Goal: Task Accomplishment & Management: Use online tool/utility

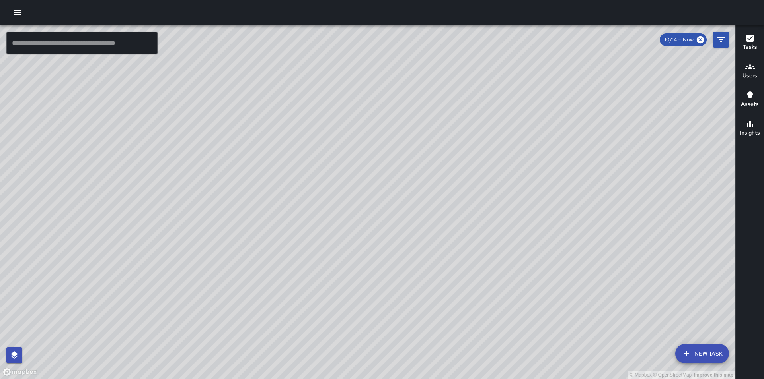
click at [18, 14] on icon "button" at bounding box center [18, 13] width 10 height 10
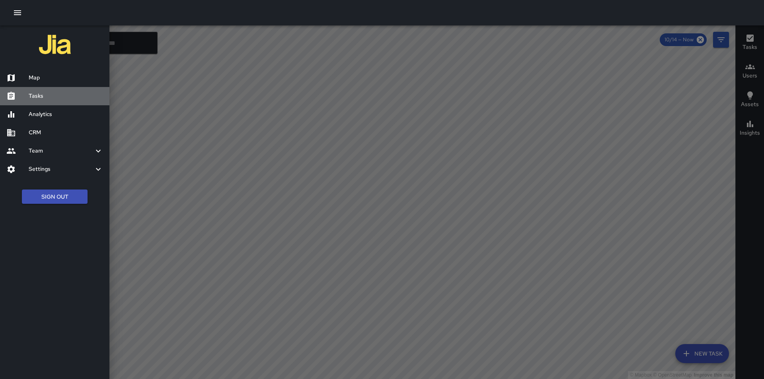
click at [49, 95] on h6 "Tasks" at bounding box center [66, 96] width 74 height 9
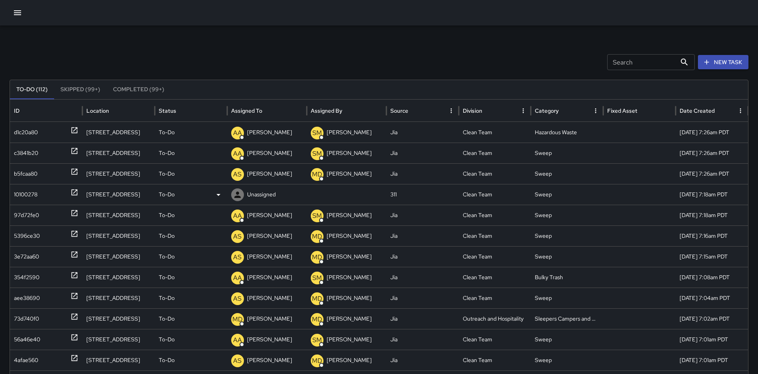
click at [27, 193] on div "10100278" at bounding box center [25, 194] width 23 height 20
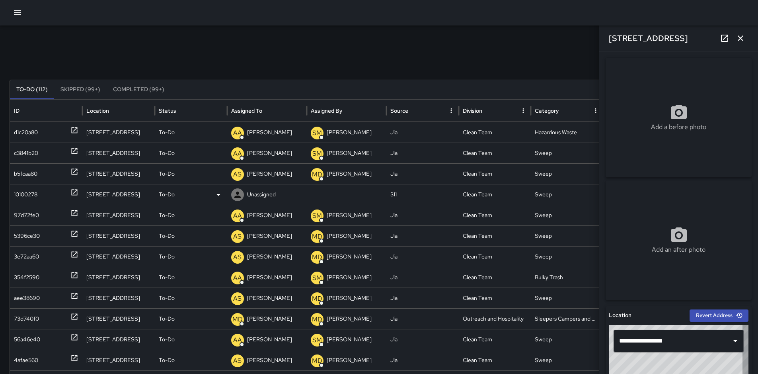
type input "**********"
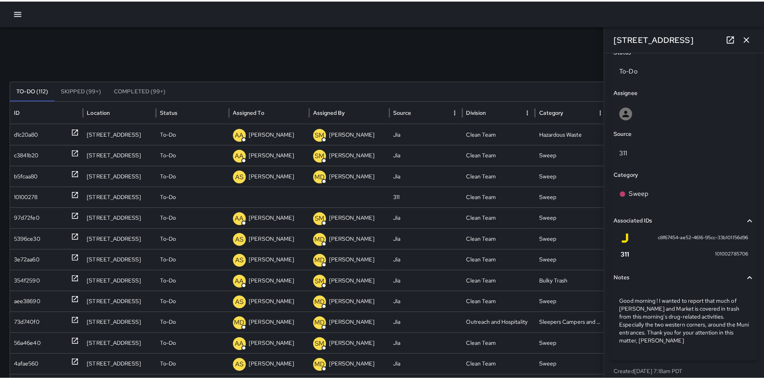
scroll to position [394, 0]
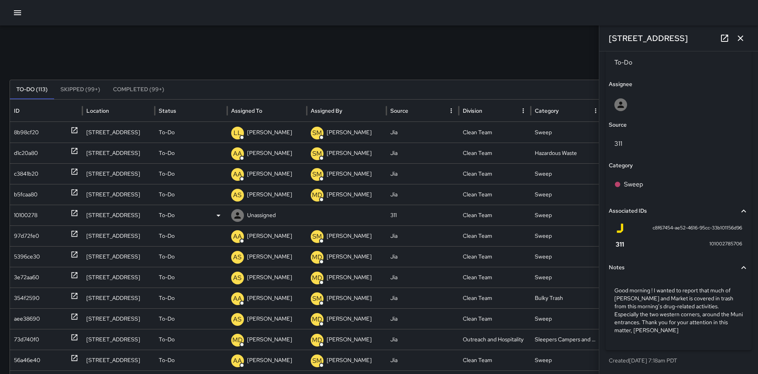
click at [175, 216] on div "To-Do" at bounding box center [191, 215] width 64 height 20
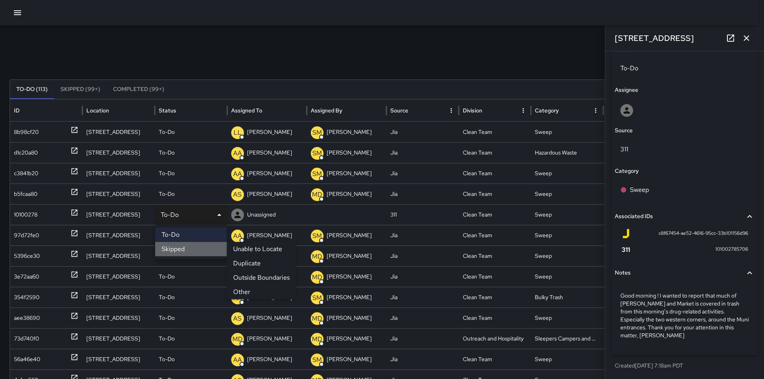
click at [185, 253] on li "Skipped" at bounding box center [191, 249] width 72 height 14
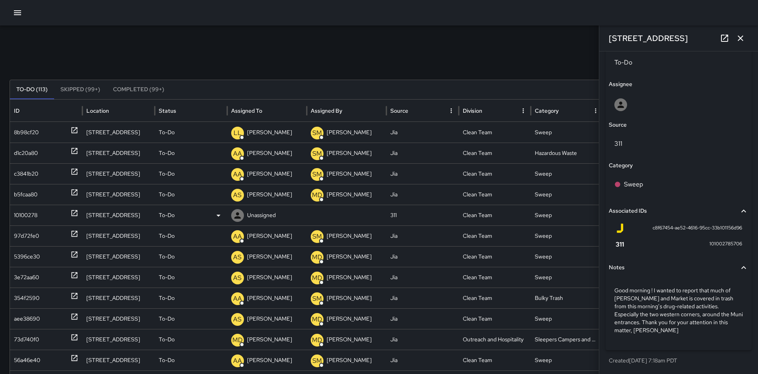
click at [167, 217] on p "To-Do" at bounding box center [167, 215] width 16 height 20
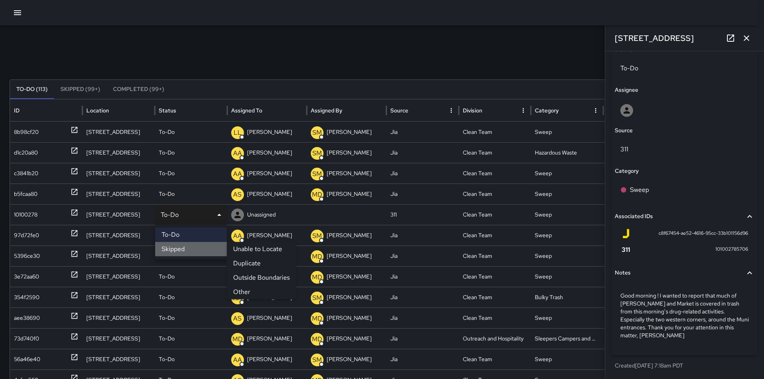
click at [186, 248] on li "Skipped" at bounding box center [191, 249] width 72 height 14
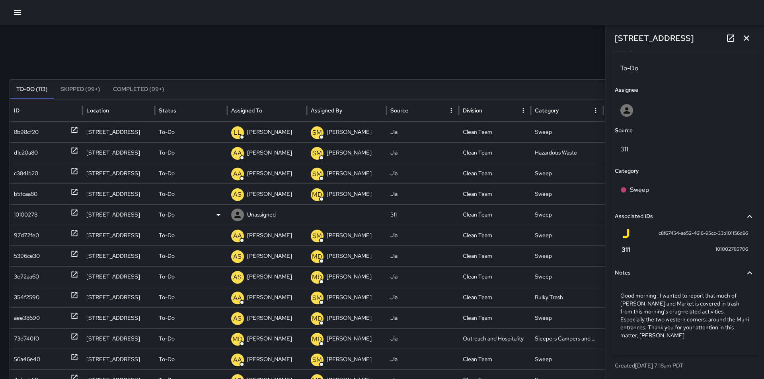
scroll to position [394, 0]
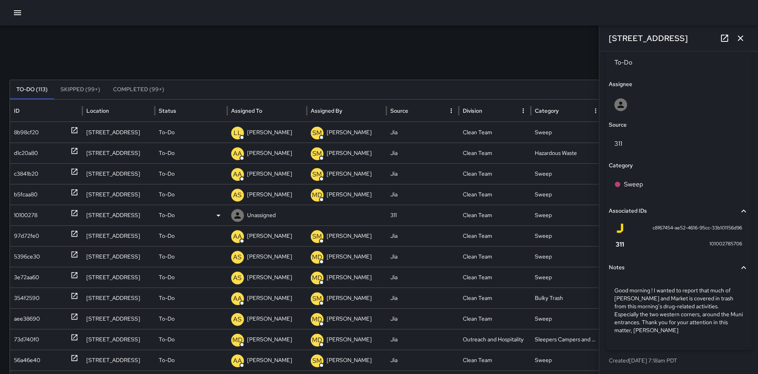
click at [177, 220] on div "To-Do" at bounding box center [191, 215] width 64 height 20
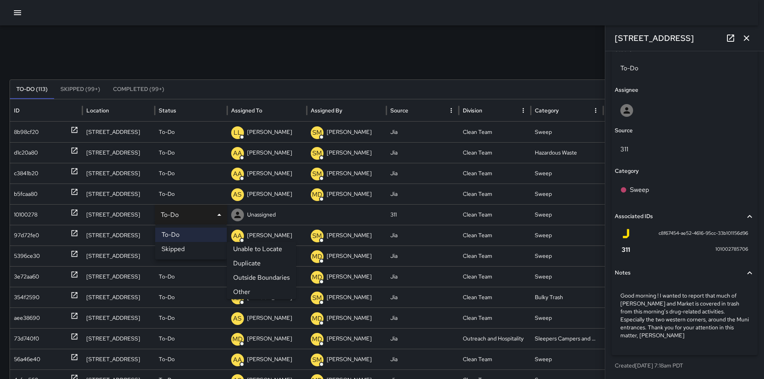
click at [268, 254] on li "Unable to Locate" at bounding box center [261, 249] width 69 height 14
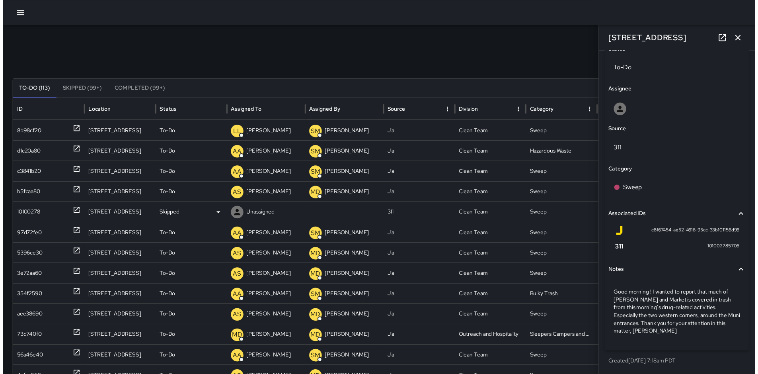
scroll to position [394, 0]
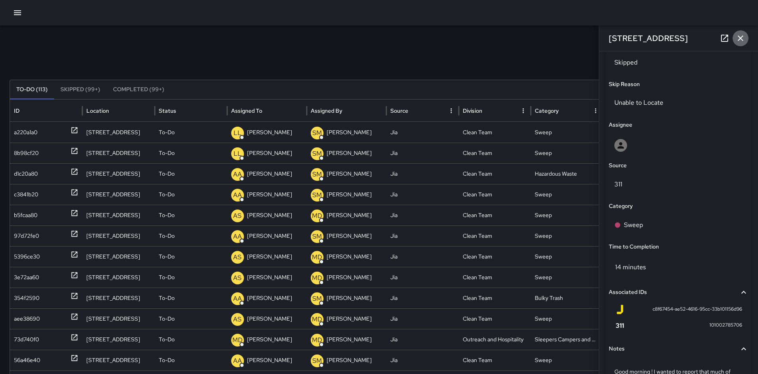
click at [742, 37] on icon "button" at bounding box center [741, 38] width 6 height 6
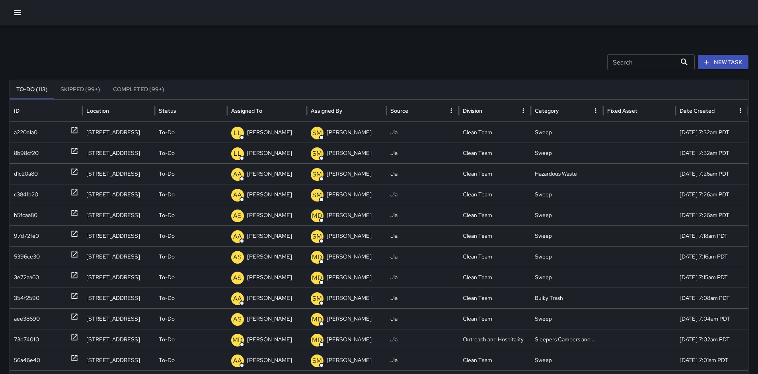
click at [667, 64] on input "Search" at bounding box center [641, 62] width 69 height 16
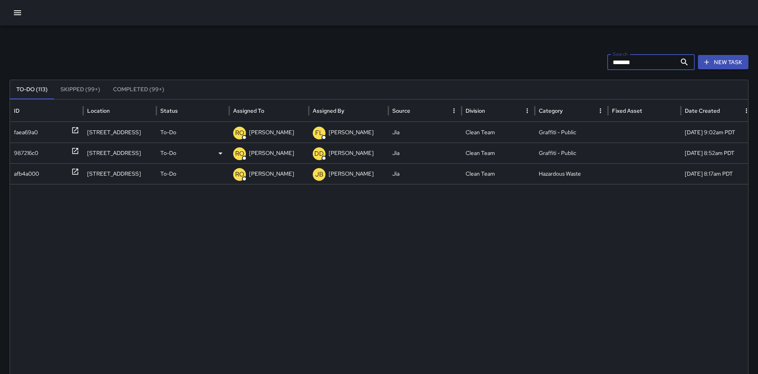
type input "*******"
click at [39, 154] on div "987216c0" at bounding box center [46, 153] width 65 height 20
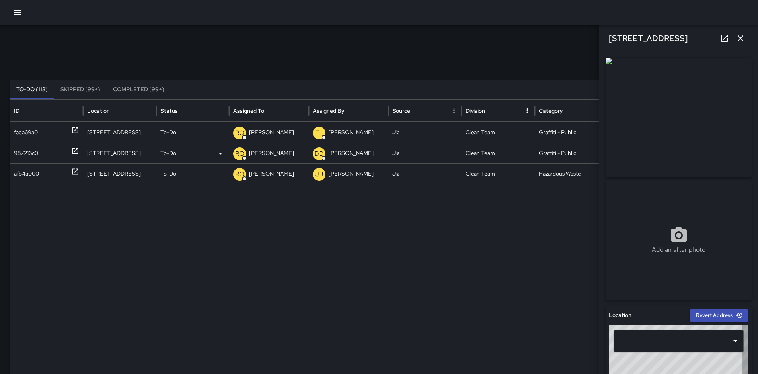
type input "**********"
click at [270, 152] on p "[PERSON_NAME]" at bounding box center [271, 153] width 45 height 20
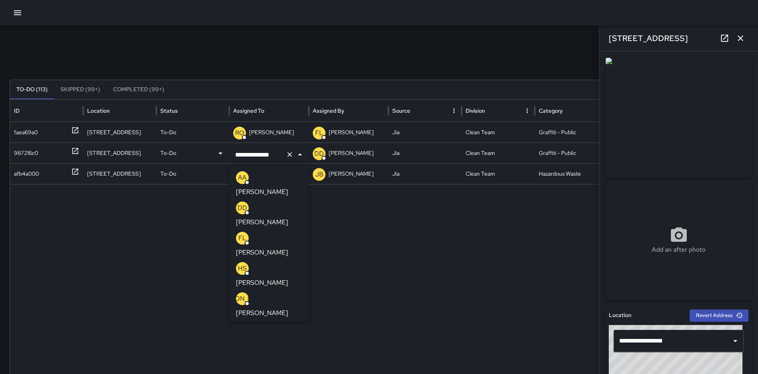
scroll to position [55, 0]
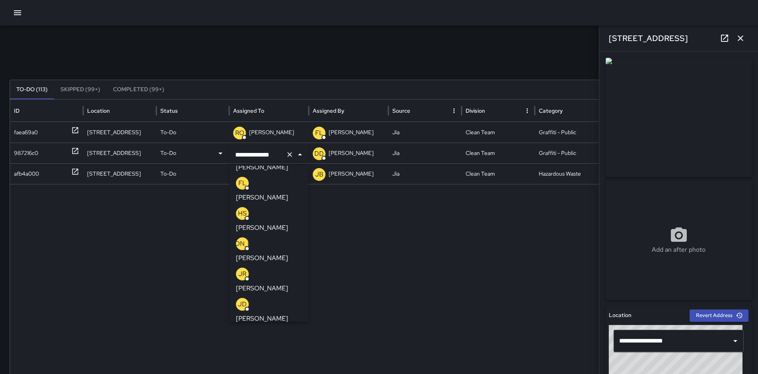
click at [287, 356] on li "LA [PERSON_NAME]" at bounding box center [269, 371] width 79 height 30
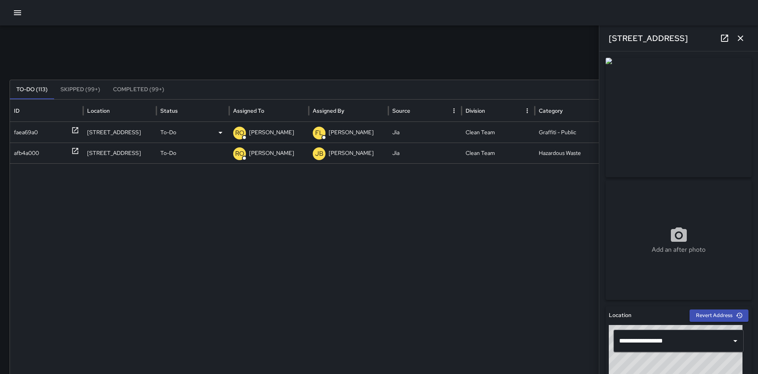
click at [21, 130] on div "faea69a0" at bounding box center [26, 132] width 24 height 20
click at [268, 131] on p "[PERSON_NAME]" at bounding box center [271, 132] width 45 height 20
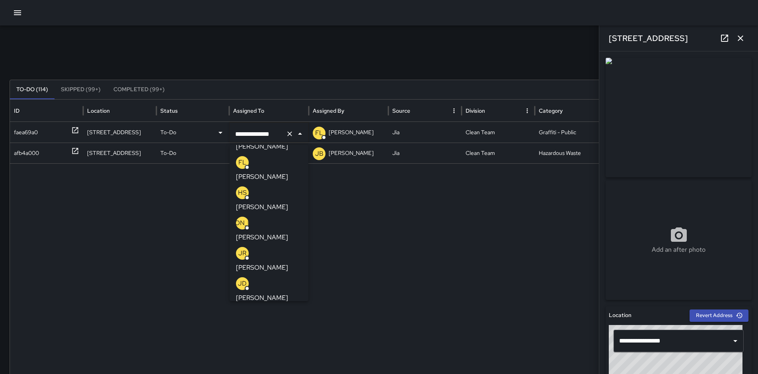
click at [286, 335] on li "LA [PERSON_NAME]" at bounding box center [269, 350] width 79 height 30
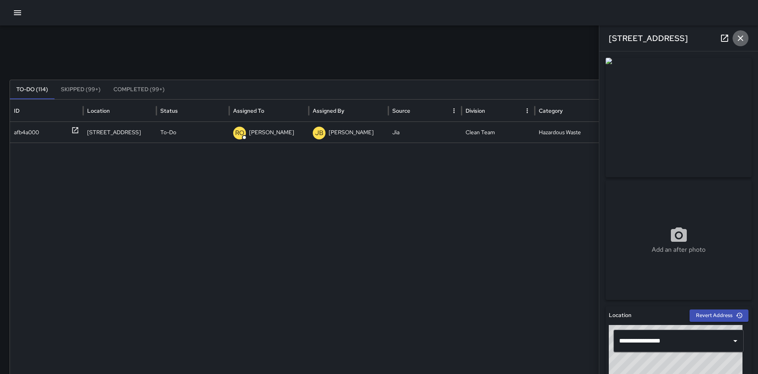
click at [742, 37] on icon "button" at bounding box center [741, 38] width 10 height 10
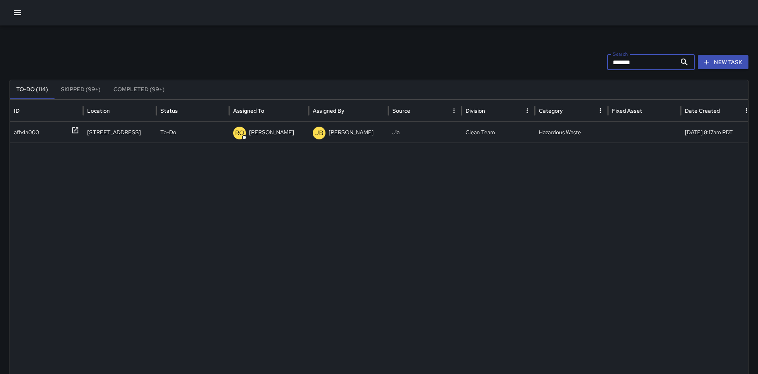
click at [662, 66] on input "*******" at bounding box center [641, 62] width 69 height 16
type input "*"
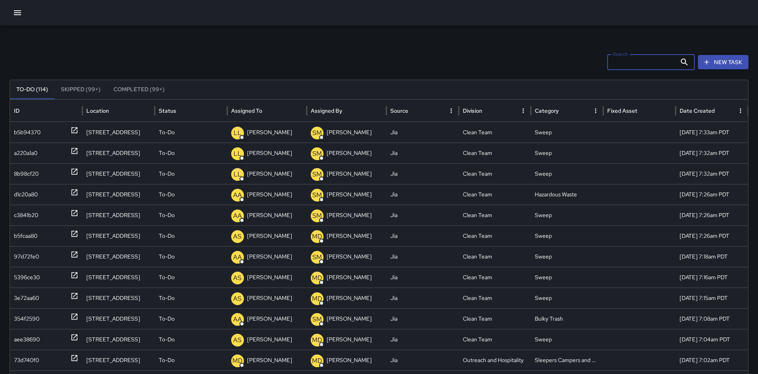
click at [18, 11] on icon "button" at bounding box center [17, 12] width 7 height 5
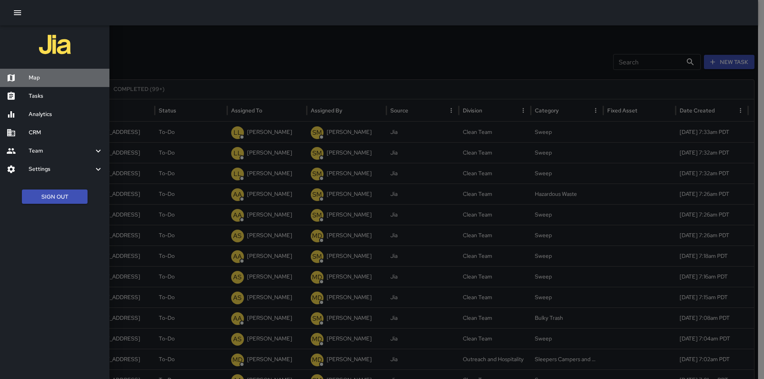
click at [42, 83] on div "Map" at bounding box center [54, 78] width 109 height 18
